Goal: Contribute content

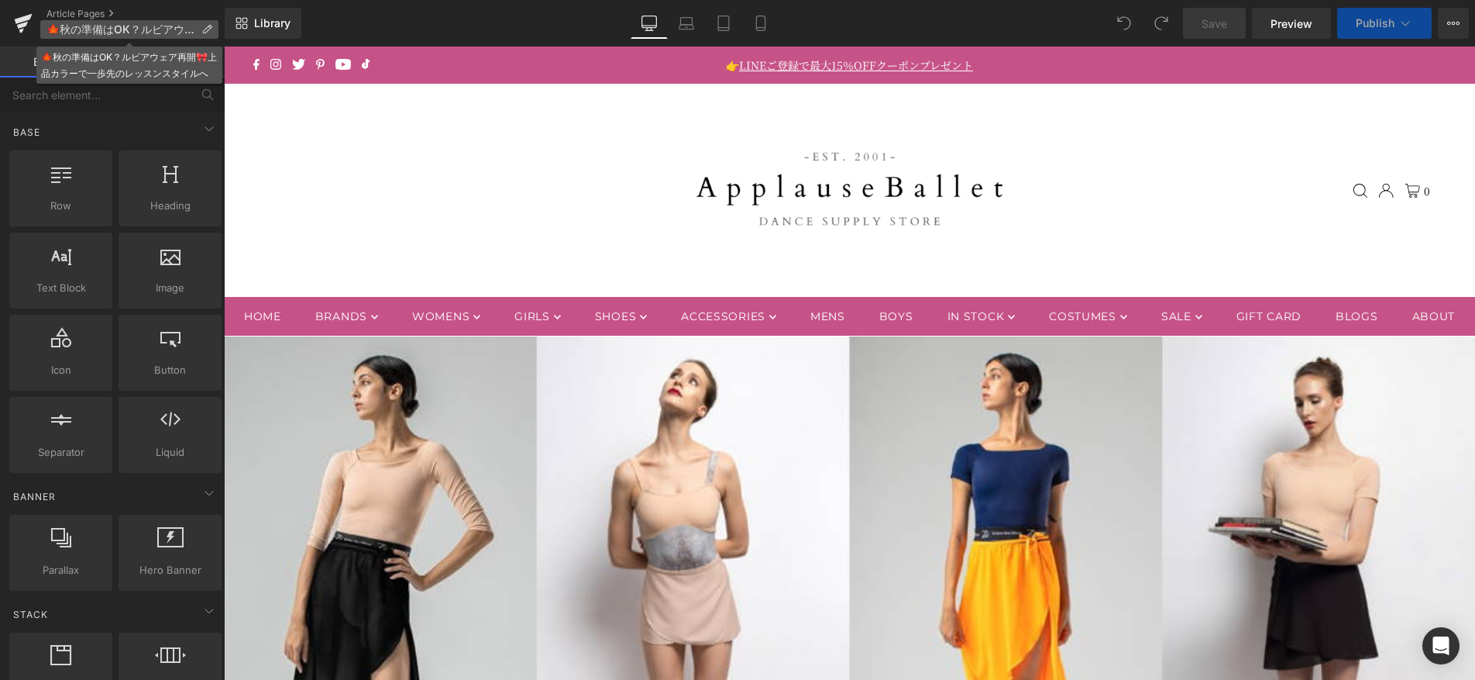
click at [171, 25] on span "🍁秋の準備はOK？ルビアウェア再開🎀上品カラーで一歩先のレッスンスタイルへ" at bounding box center [120, 29] width 149 height 12
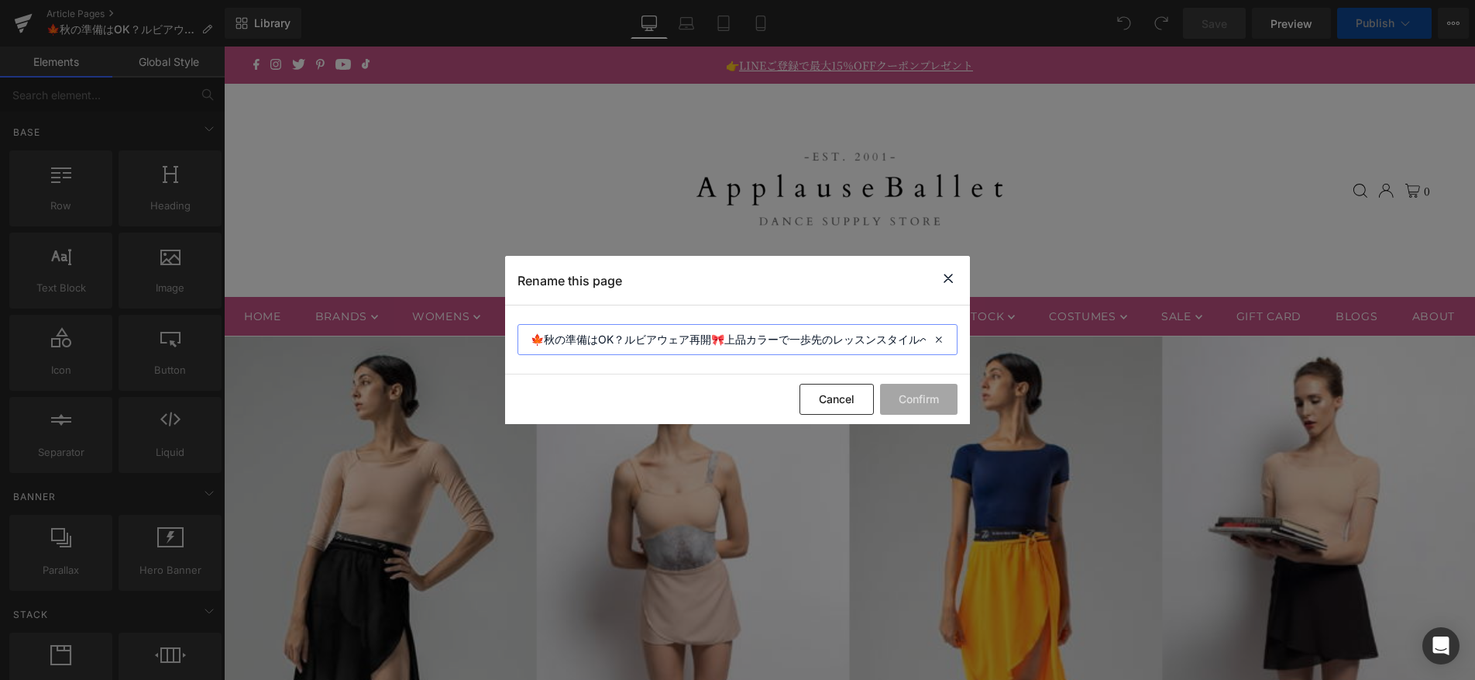
click at [893, 337] on input "🍁秋の準備はOK？ルビアウェア再開🎀上品カラーで一歩先のレッスンスタイルへ" at bounding box center [738, 339] width 440 height 31
click at [949, 283] on icon at bounding box center [948, 278] width 19 height 19
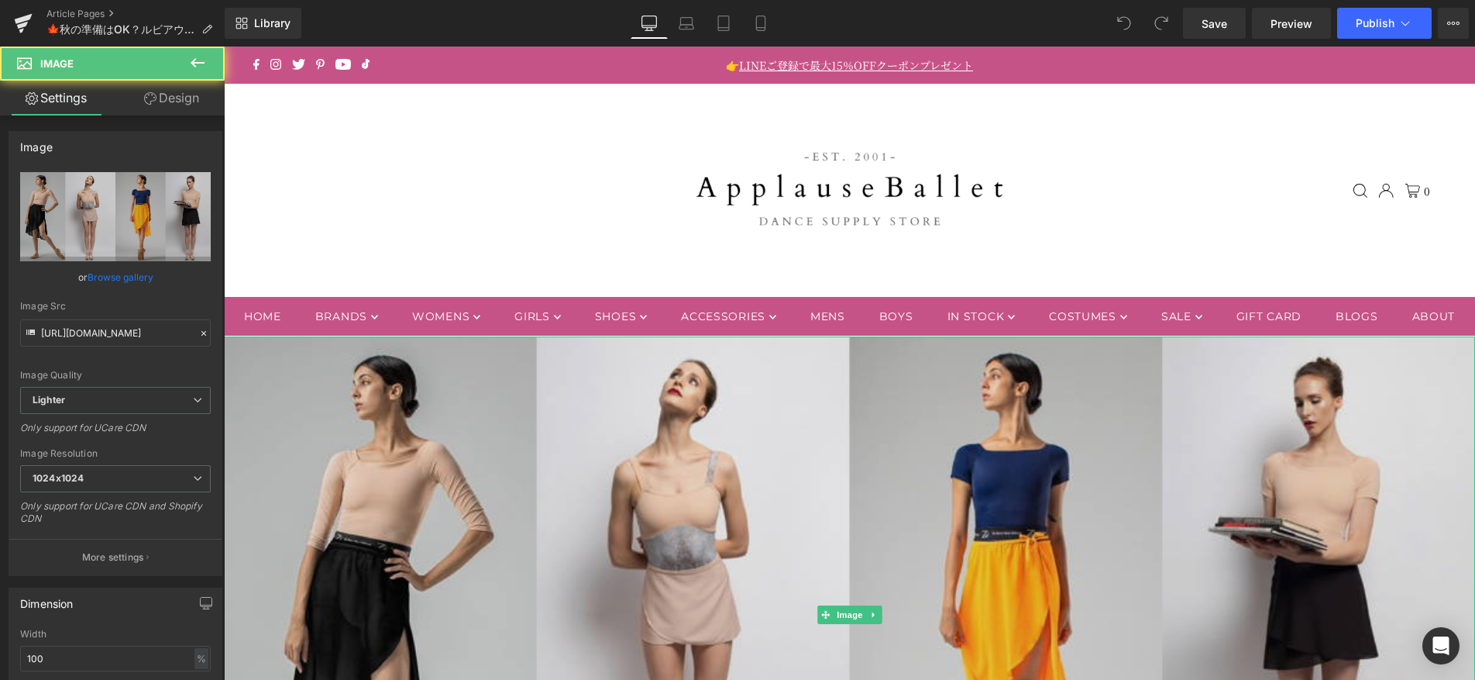
click at [714, 540] on img at bounding box center [849, 614] width 1251 height 556
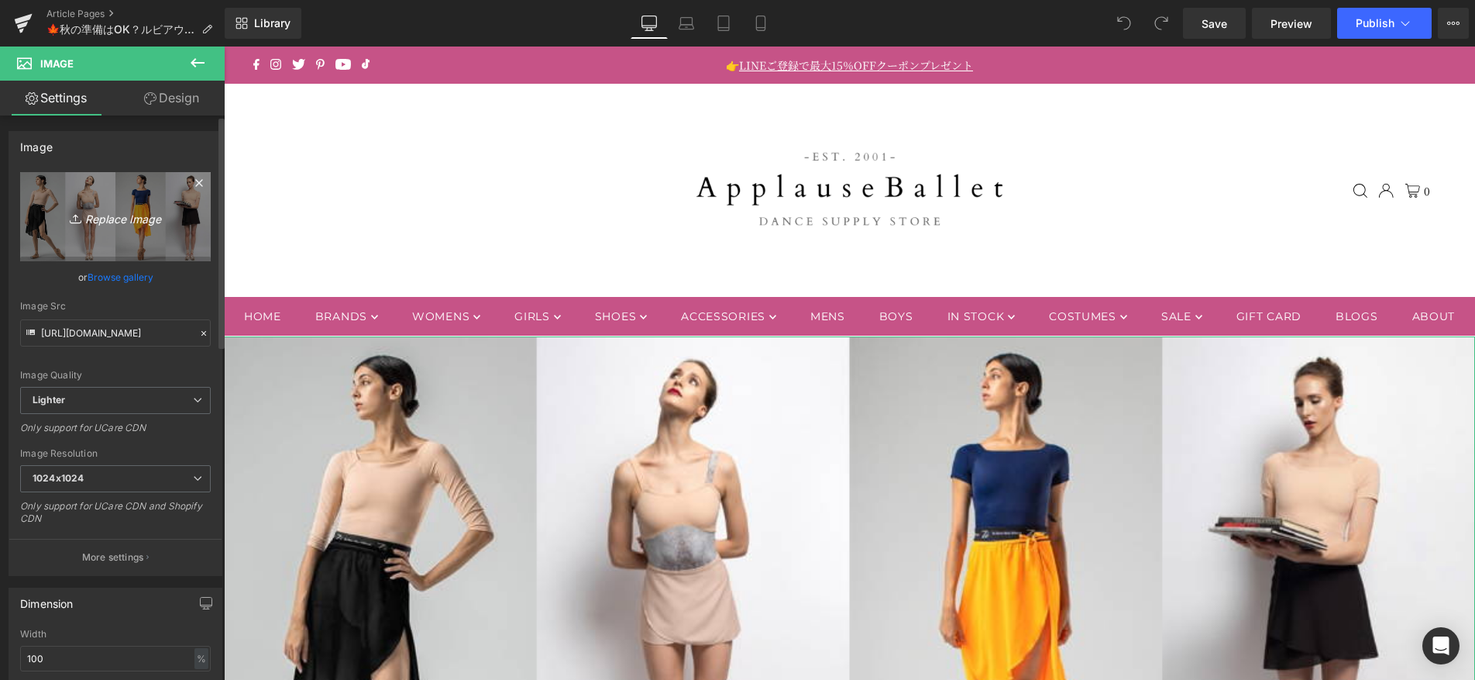
click at [155, 226] on link "Replace Image" at bounding box center [115, 216] width 191 height 89
type input "C:\fakepath\100525_rubia.jpg"
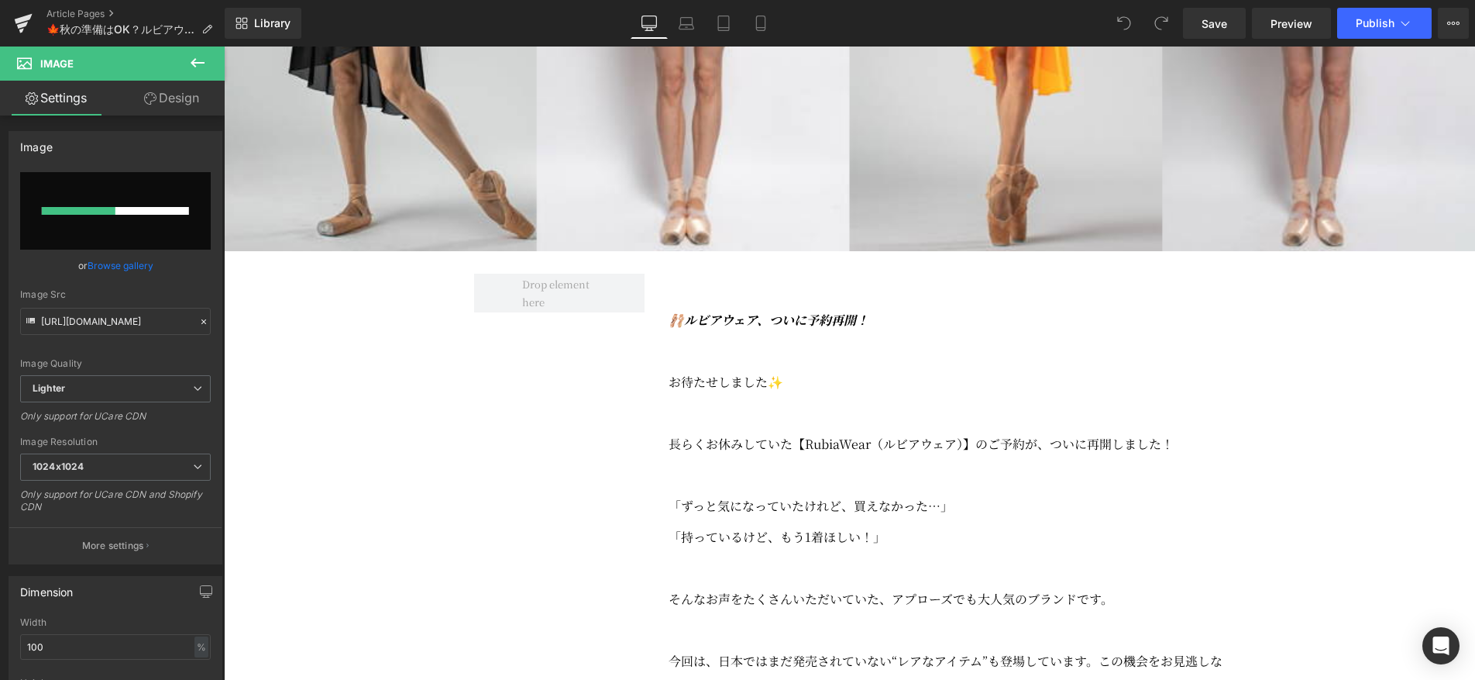
scroll to position [642, 0]
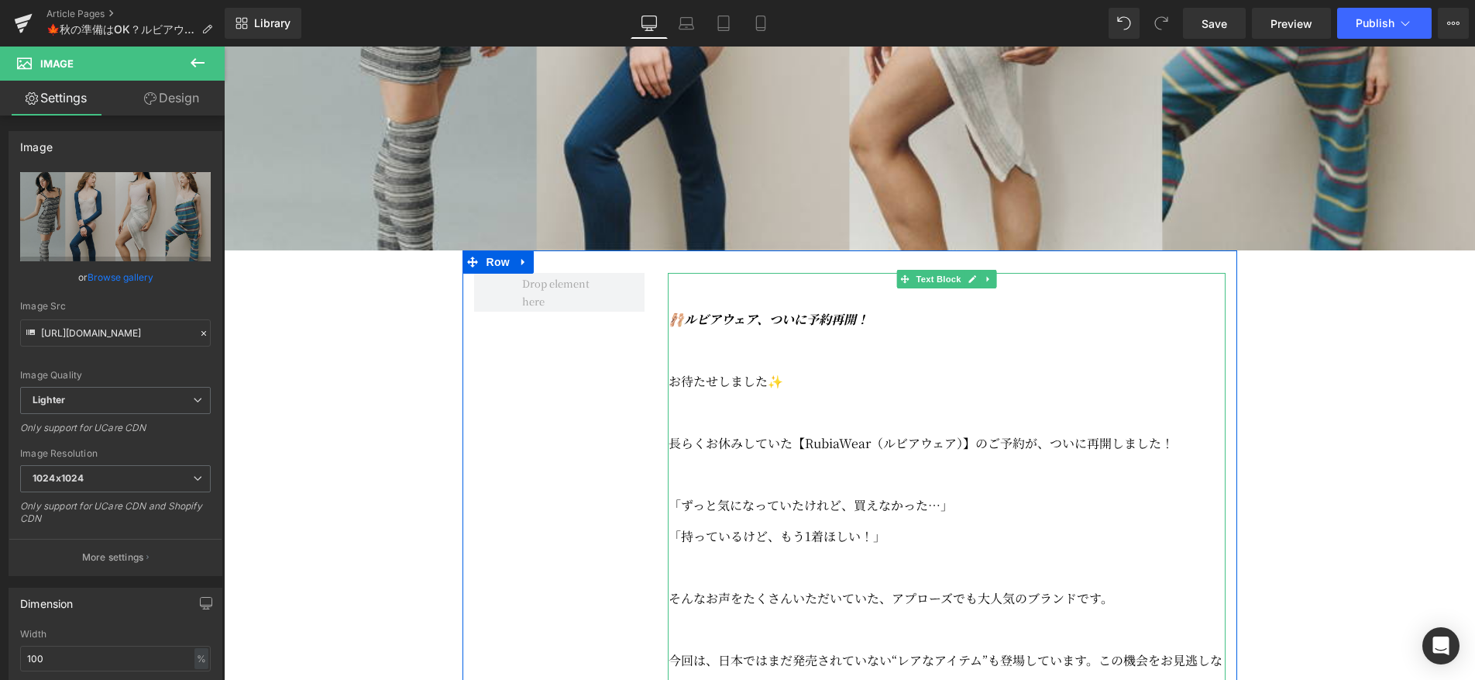
click at [749, 459] on p "長らくお休みしていた【RubiaWear（ルビアウェア）】のご予約が、ついに再開しました！" at bounding box center [947, 443] width 557 height 31
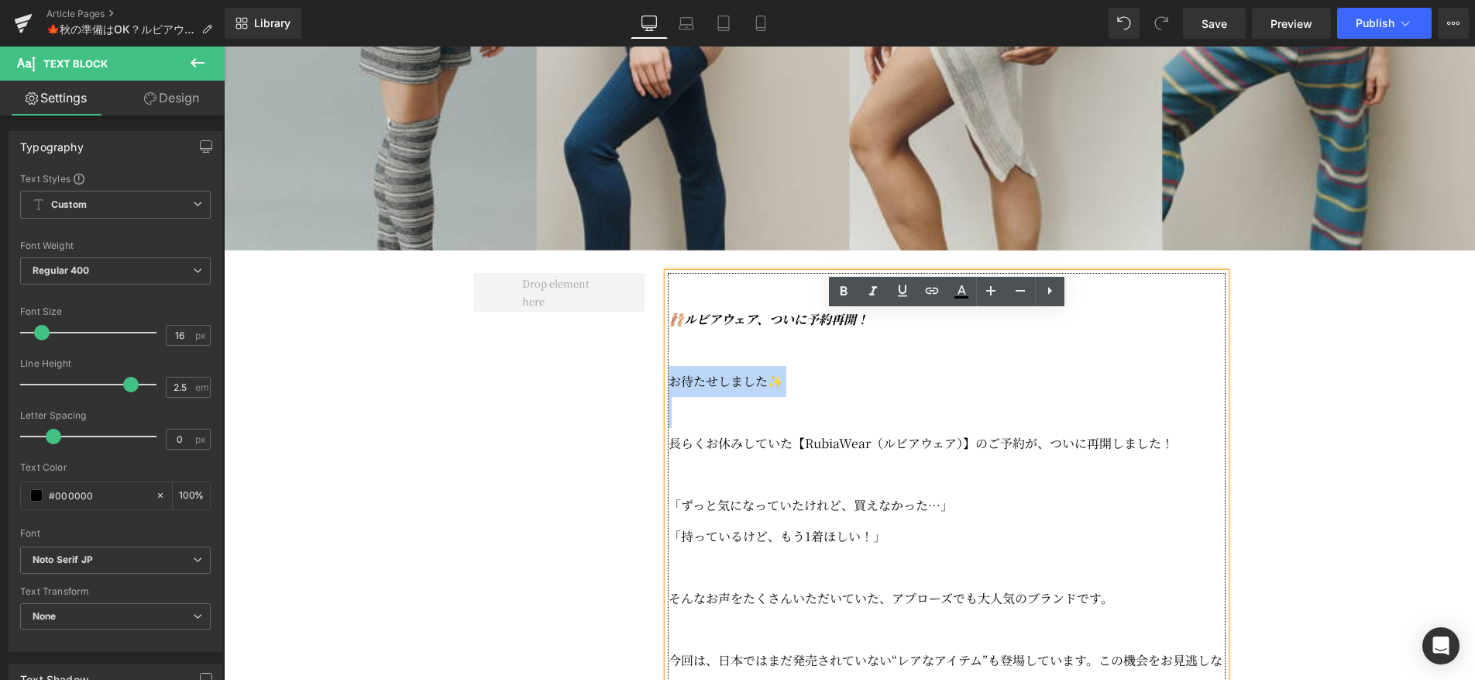
drag, startPoint x: 669, startPoint y: 482, endPoint x: 670, endPoint y: 432, distance: 50.4
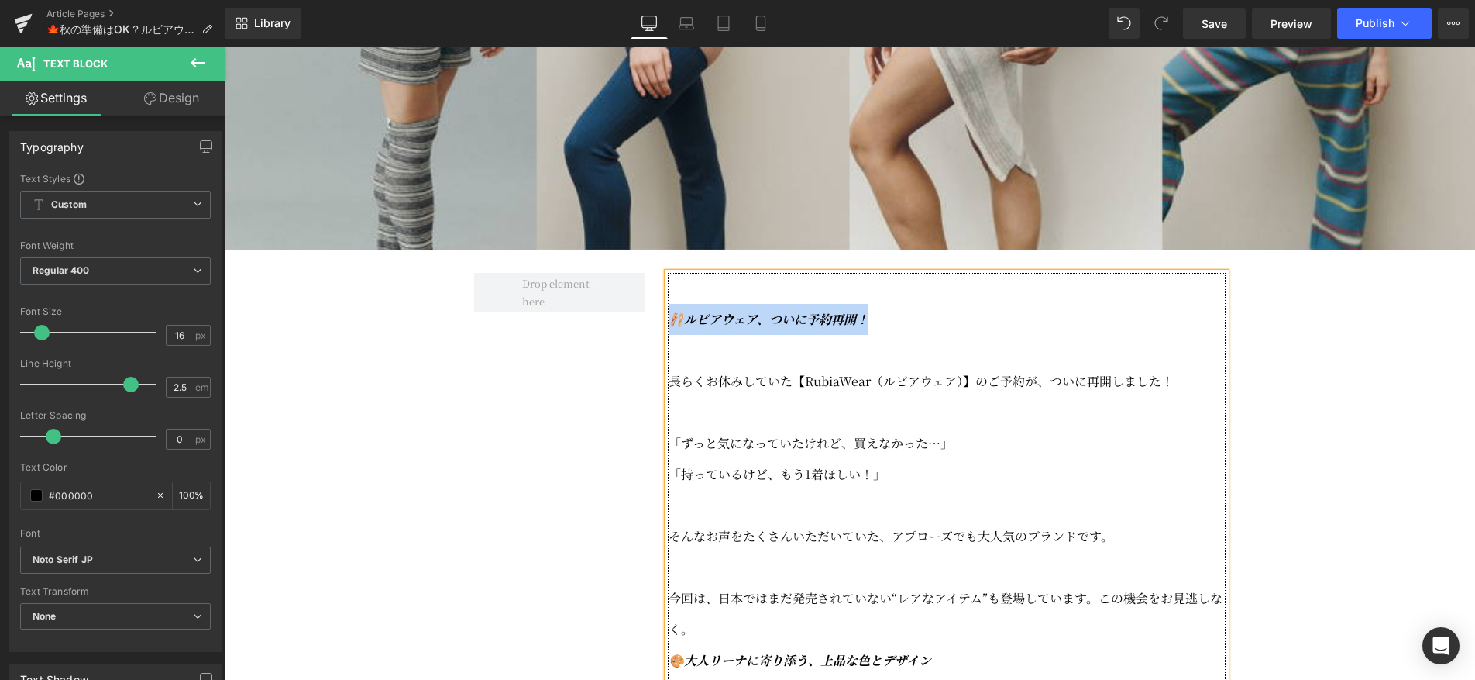
drag, startPoint x: 896, startPoint y: 364, endPoint x: 674, endPoint y: 360, distance: 221.7
click at [674, 335] on p "🩰ルビアウェア、ついに予約再開！" at bounding box center [947, 319] width 557 height 31
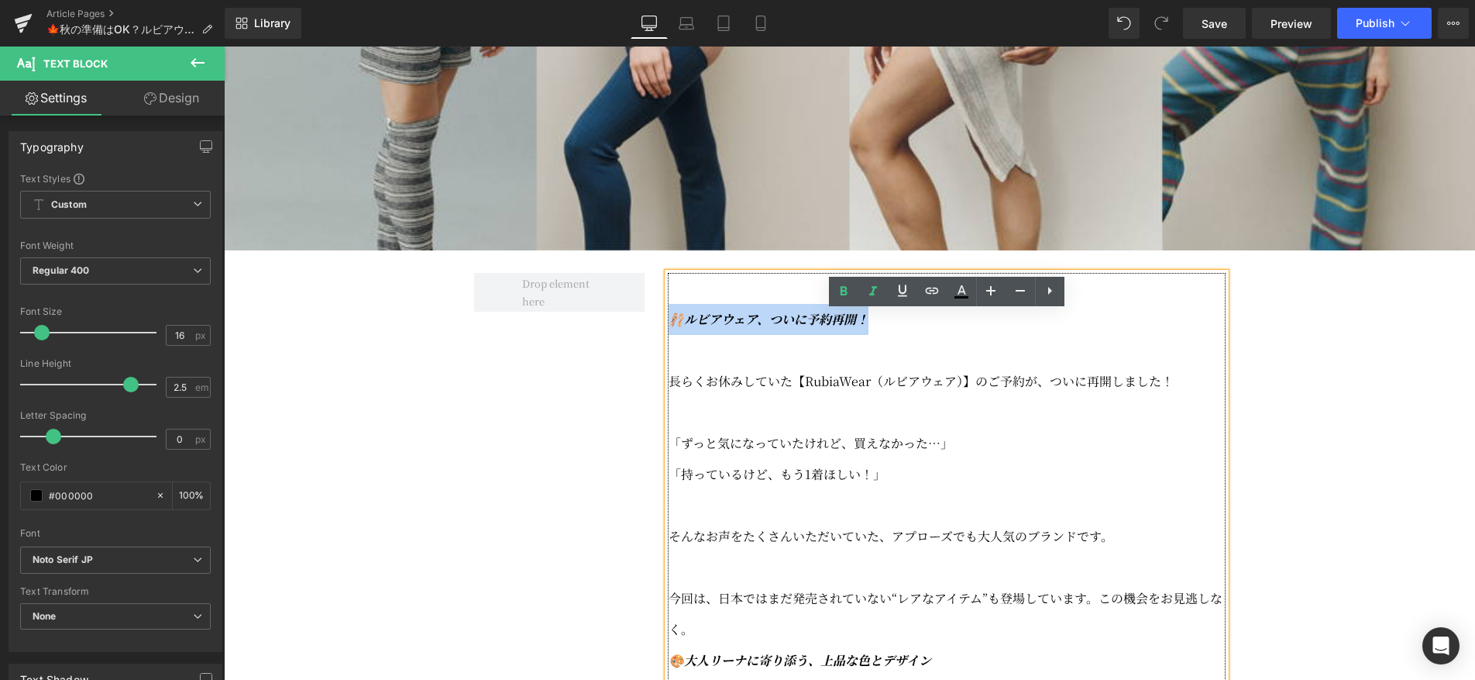
copy icon "🩰ルビアウェア、ついに予約再開！"
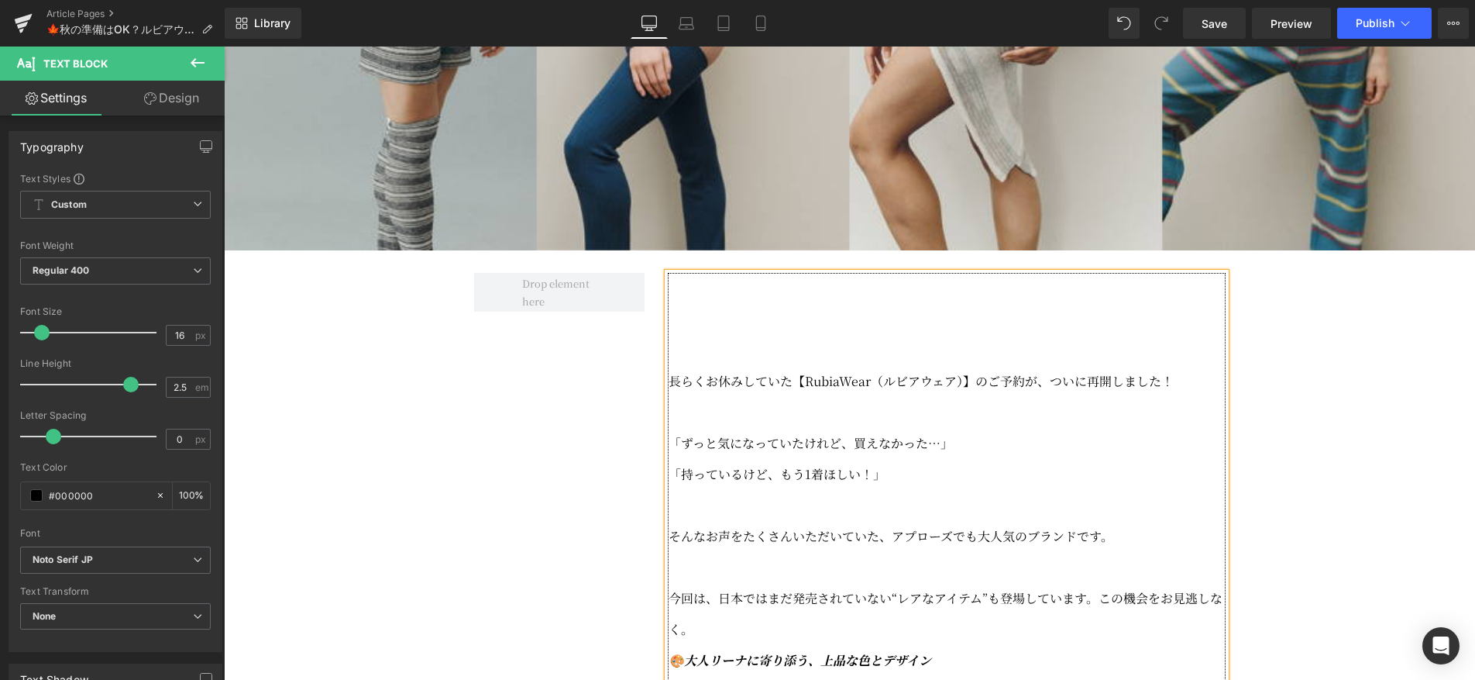
click at [685, 366] on p at bounding box center [947, 350] width 557 height 31
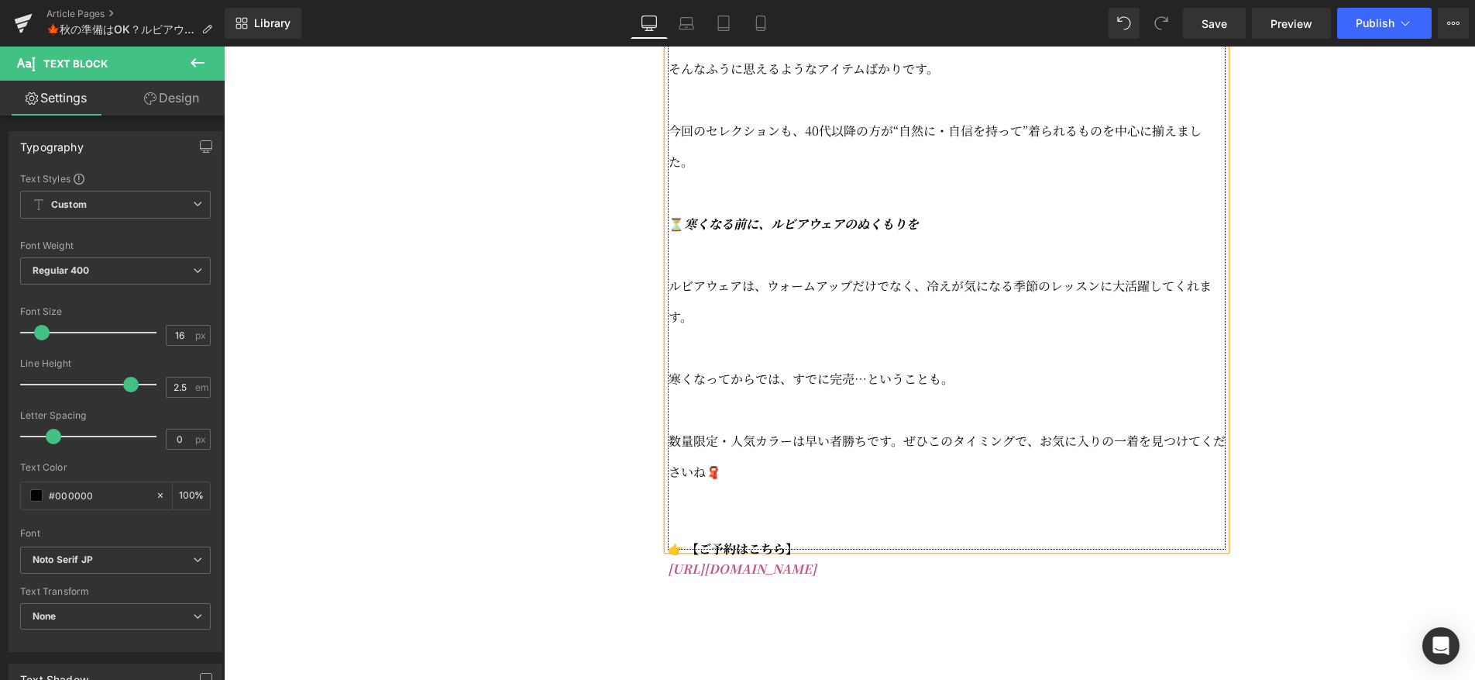
scroll to position [1483, 0]
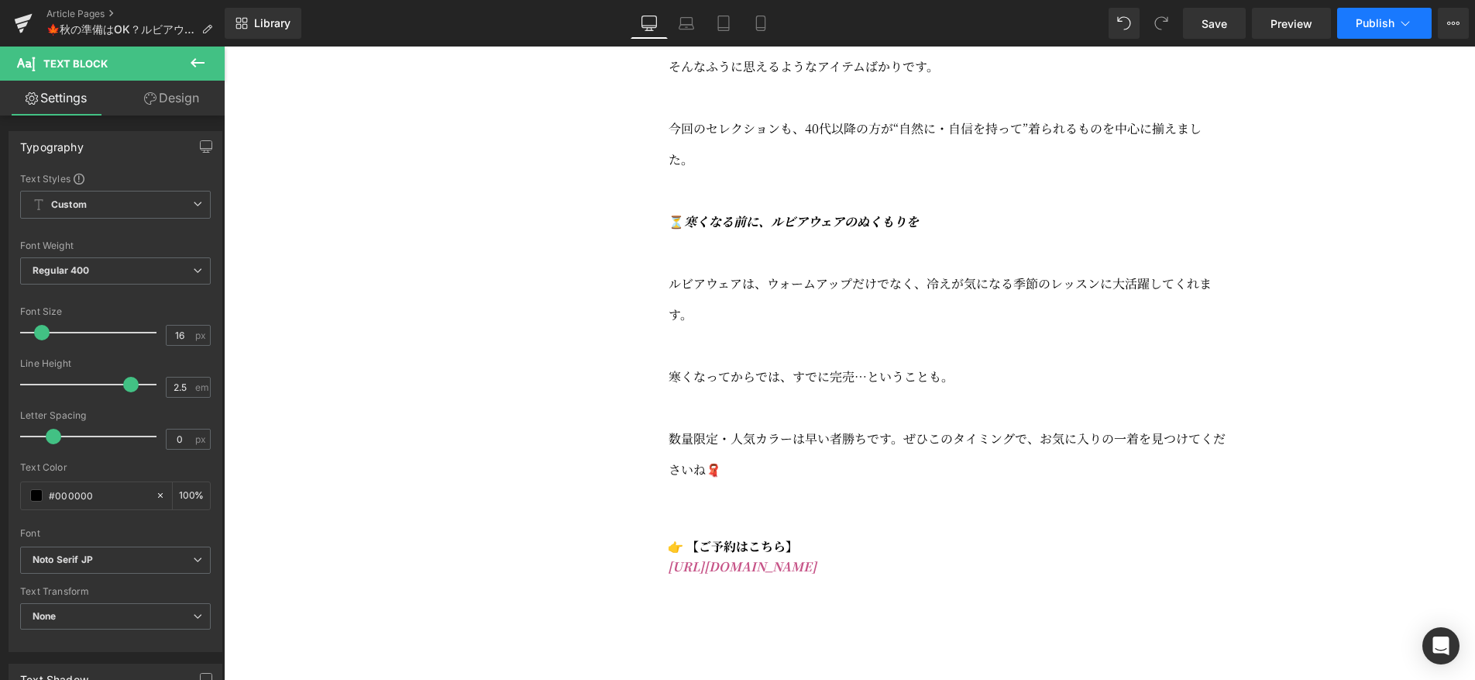
click at [1389, 32] on button "Publish" at bounding box center [1384, 23] width 95 height 31
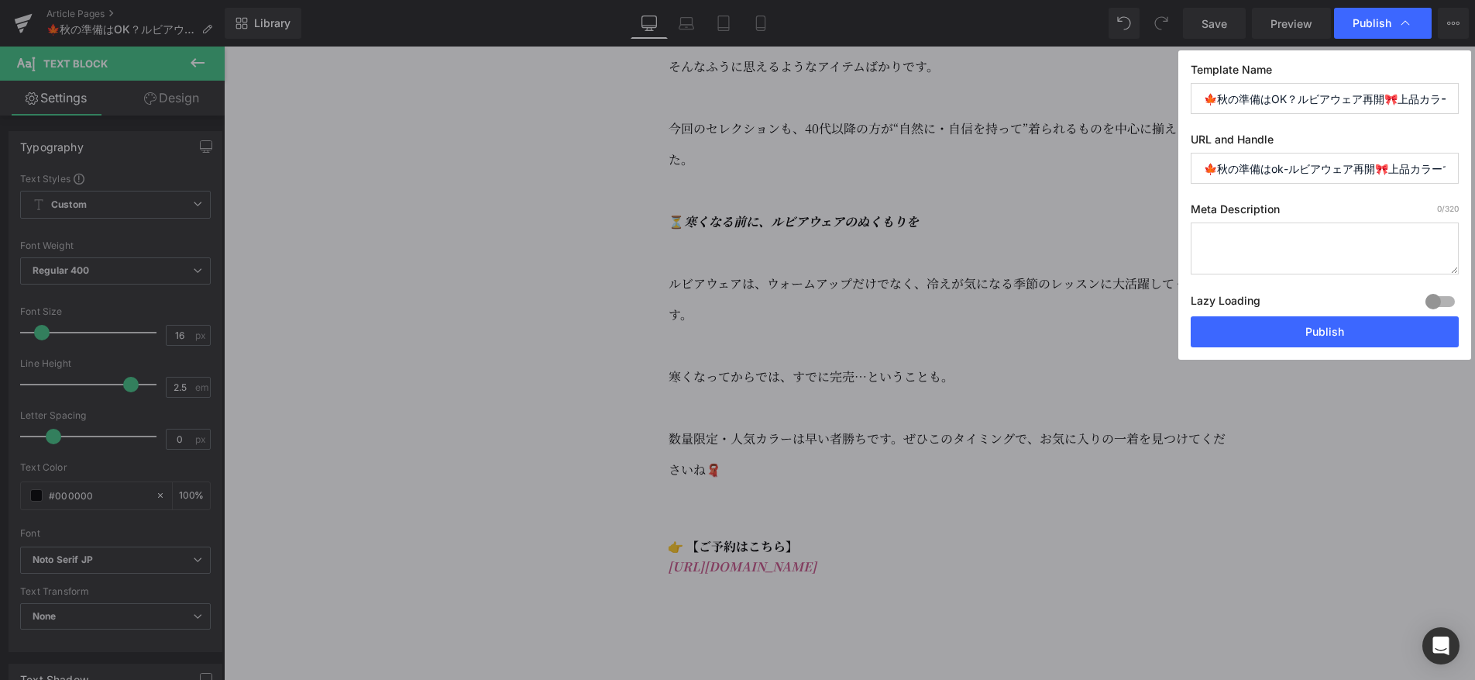
click at [1268, 241] on textarea at bounding box center [1325, 248] width 268 height 52
paste textarea "🩰ルビアウェア、ついに予約再開！"
type textarea "🩰ルビアウェア、ついに予約再開！"
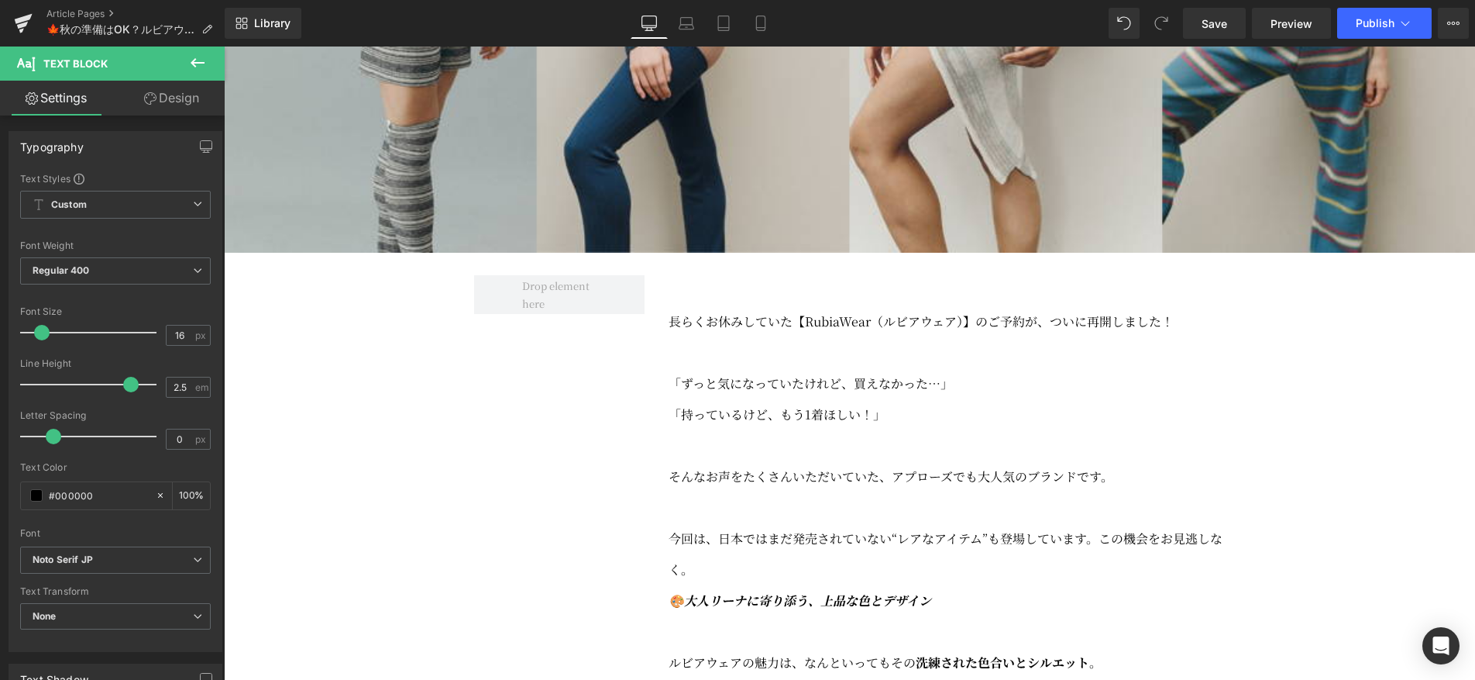
scroll to position [640, 0]
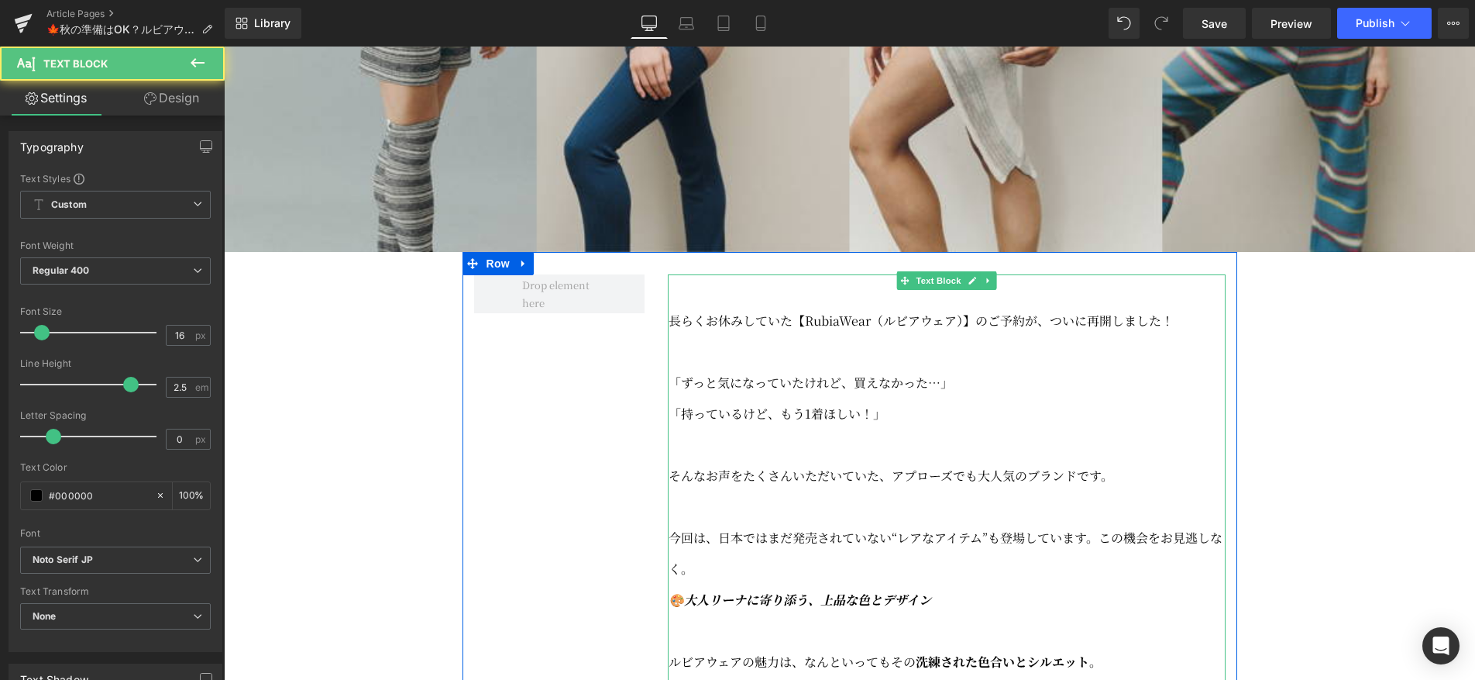
click at [801, 329] on span "長らくお休みしていた【RubiaWear（ルビアウェア）】のご予約が、ついに再開しました！" at bounding box center [921, 320] width 505 height 18
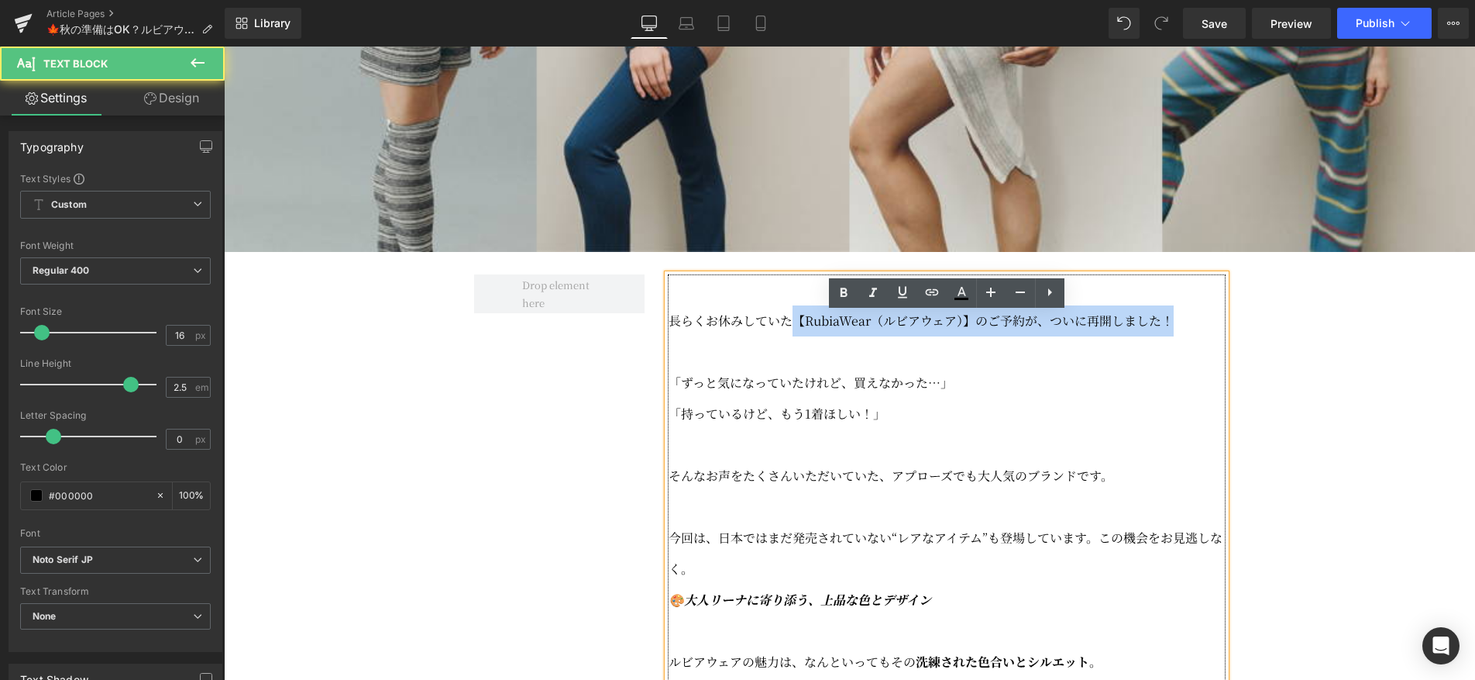
drag, startPoint x: 793, startPoint y: 361, endPoint x: 1187, endPoint y: 357, distance: 394.4
click at [1187, 336] on p "長らくお休みしていた【RubiaWear（ルビアウェア）】のご予約が、ついに再開しました！" at bounding box center [947, 320] width 557 height 31
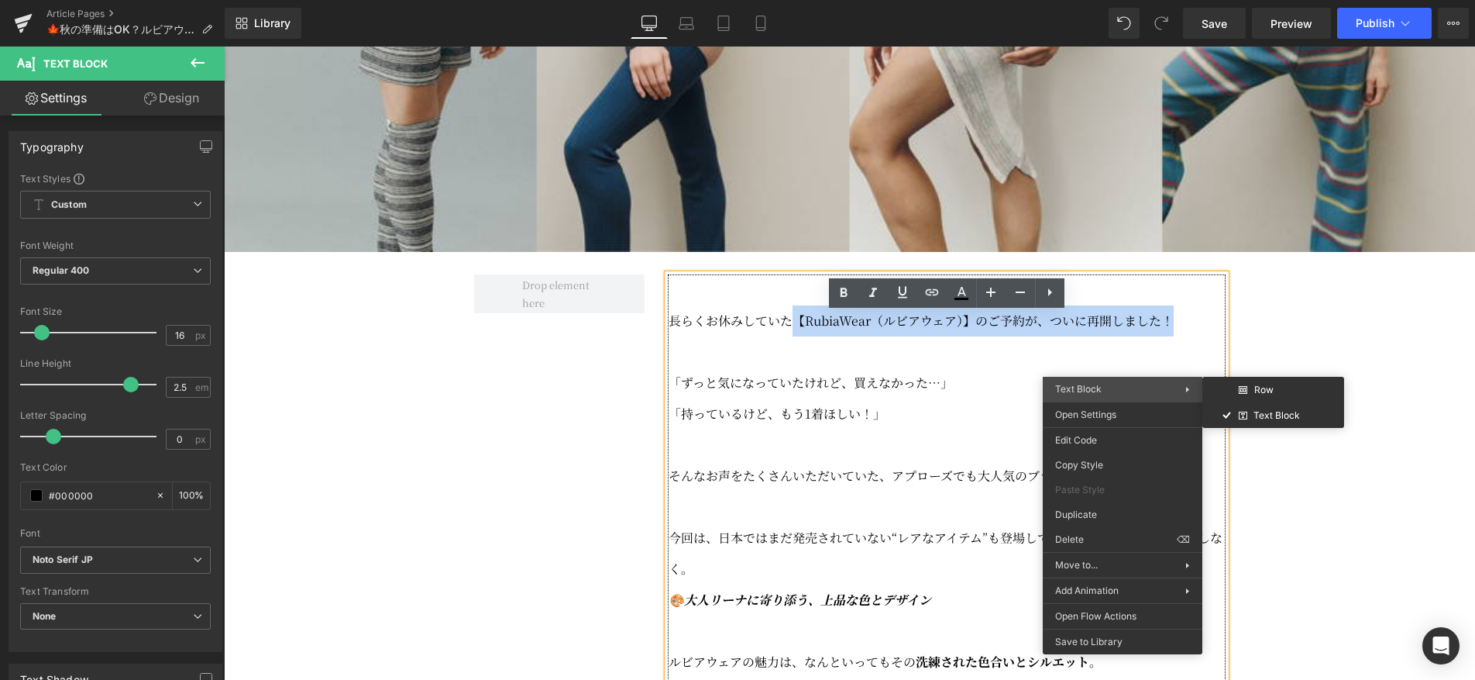
copy span "【RubiaWear（ルビアウェア）】のご予約が、ついに再開しました！"
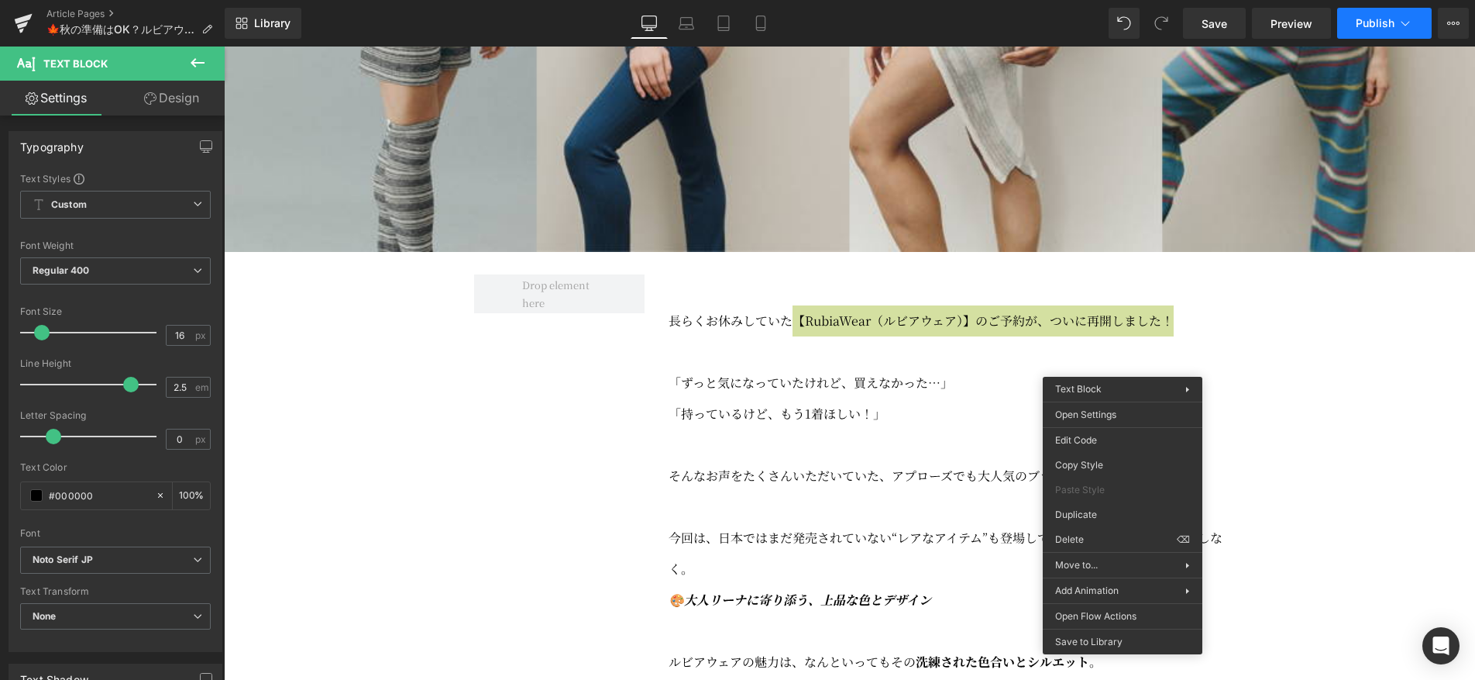
click at [1376, 26] on span "Publish" at bounding box center [1375, 23] width 39 height 12
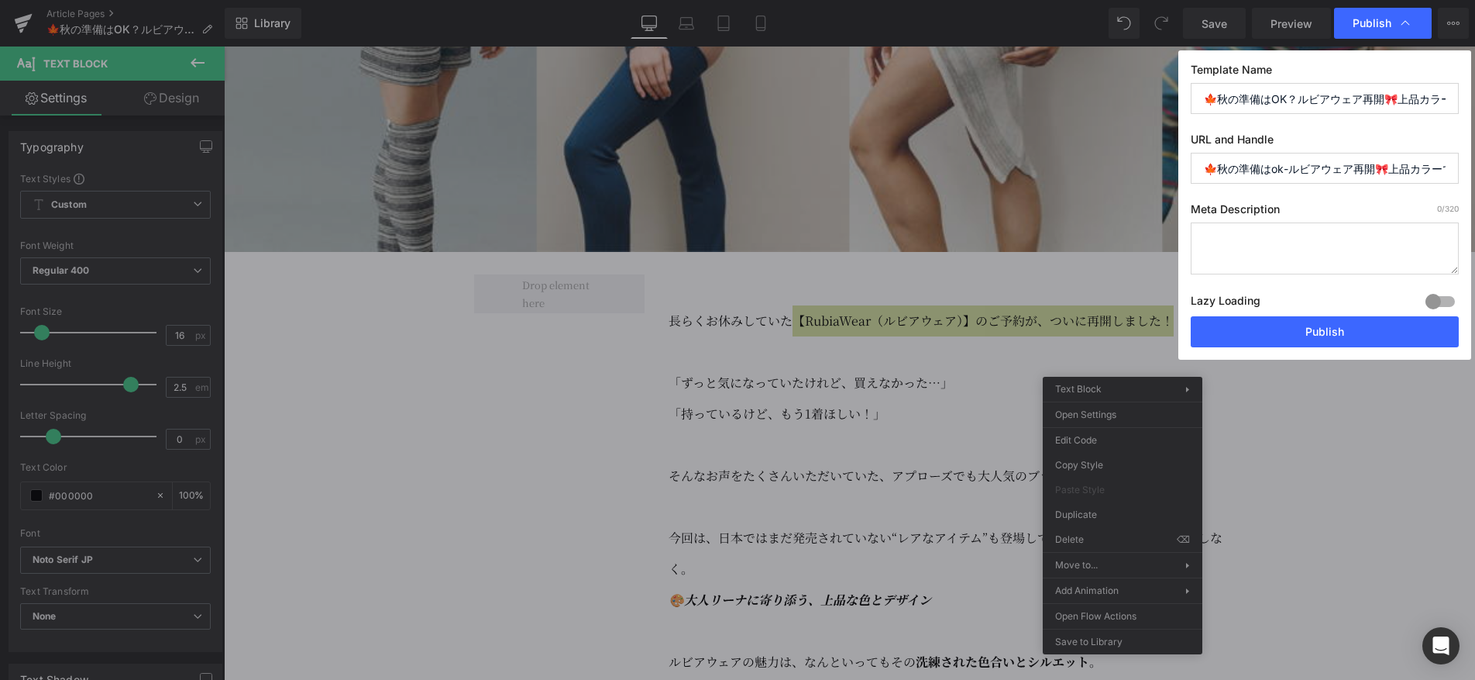
click at [1244, 242] on textarea at bounding box center [1325, 248] width 268 height 52
paste textarea "【RubiaWear（ルビアウェア）】のご予約が、ついに再開しました！"
type textarea "【RubiaWear（ルビアウェア）】のご予約が、ついに再開しました！"
click at [1273, 167] on input "🍁秋の準備はok-ルビアウェア再開🎀上品カラーで一歩先のレッスンスタイルへ-1" at bounding box center [1325, 168] width 268 height 31
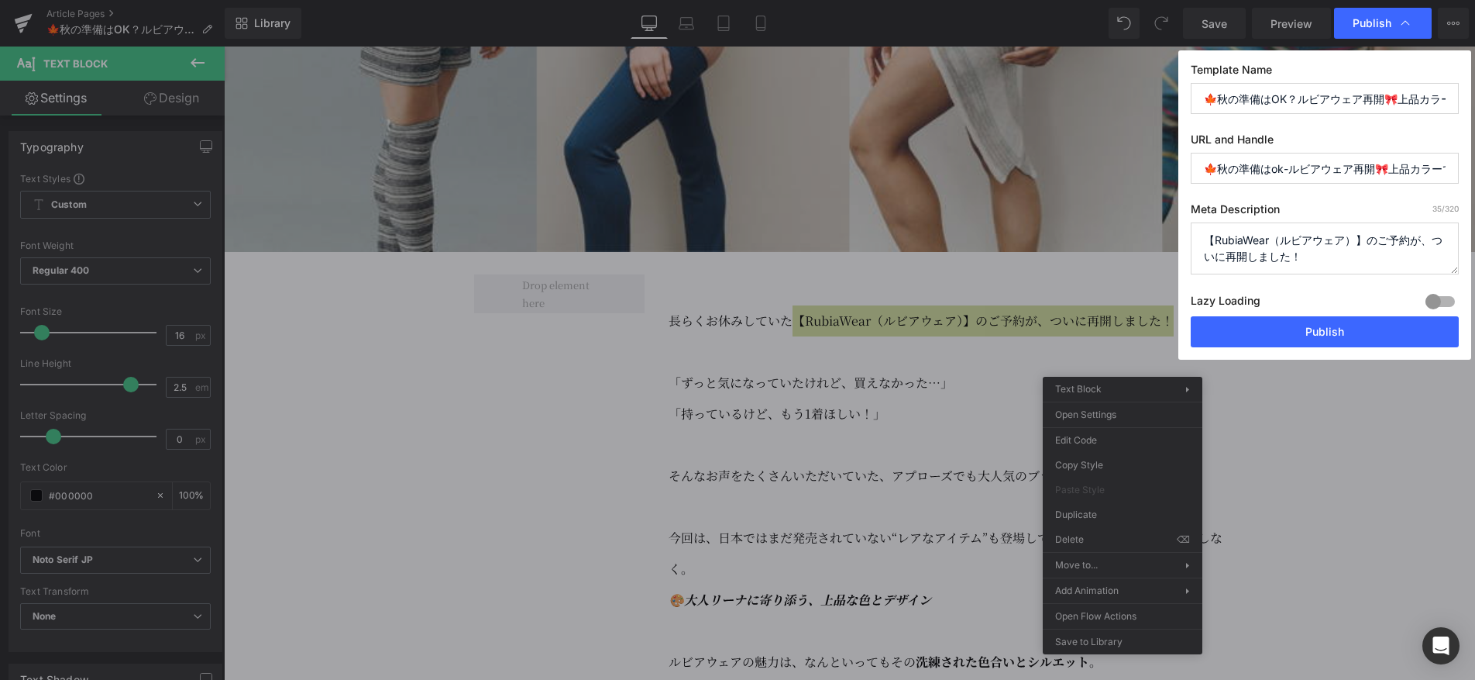
click at [1273, 167] on input "🍁秋の準備はok-ルビアウェア再開🎀上品カラーで一歩先のレッスンスタイルへ-1" at bounding box center [1325, 168] width 268 height 31
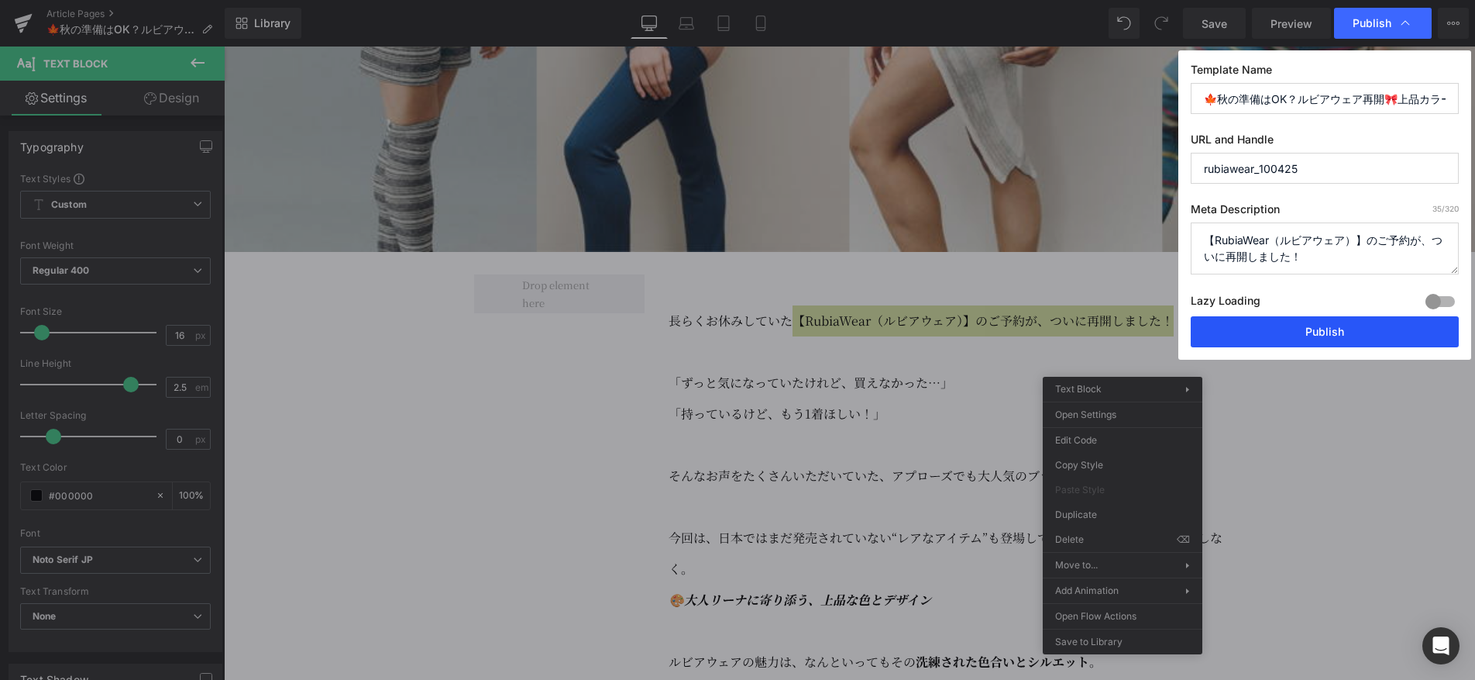
type input "rubiawear_100425"
click at [1322, 329] on button "Publish" at bounding box center [1325, 331] width 268 height 31
